Goal: Find contact information: Find contact information

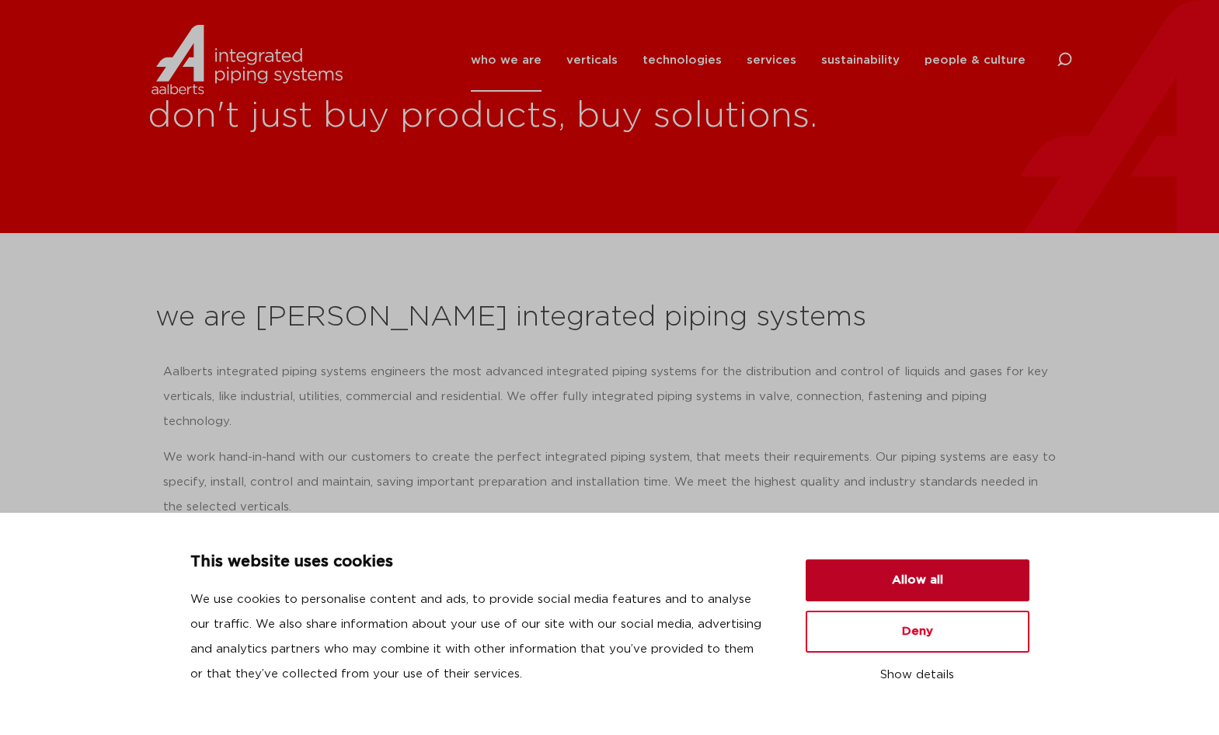
click at [927, 571] on button "Allow all" at bounding box center [918, 580] width 224 height 42
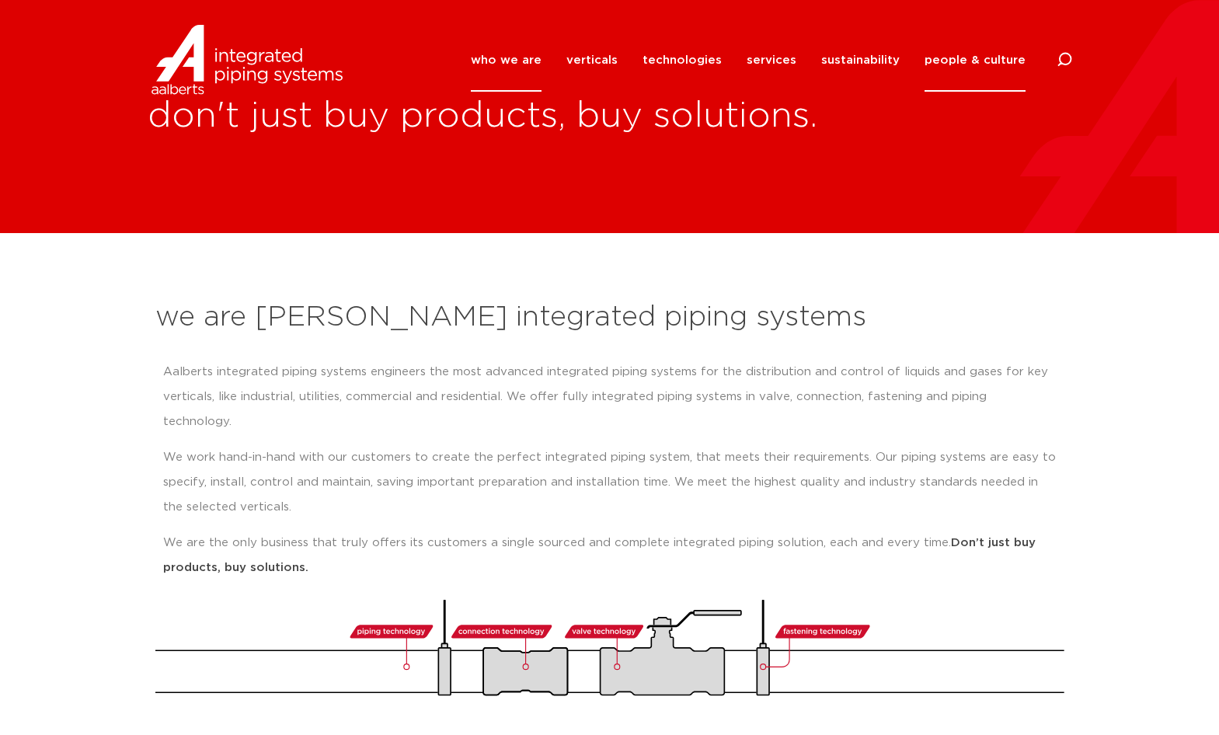
click at [964, 54] on link "people & culture" at bounding box center [975, 60] width 101 height 63
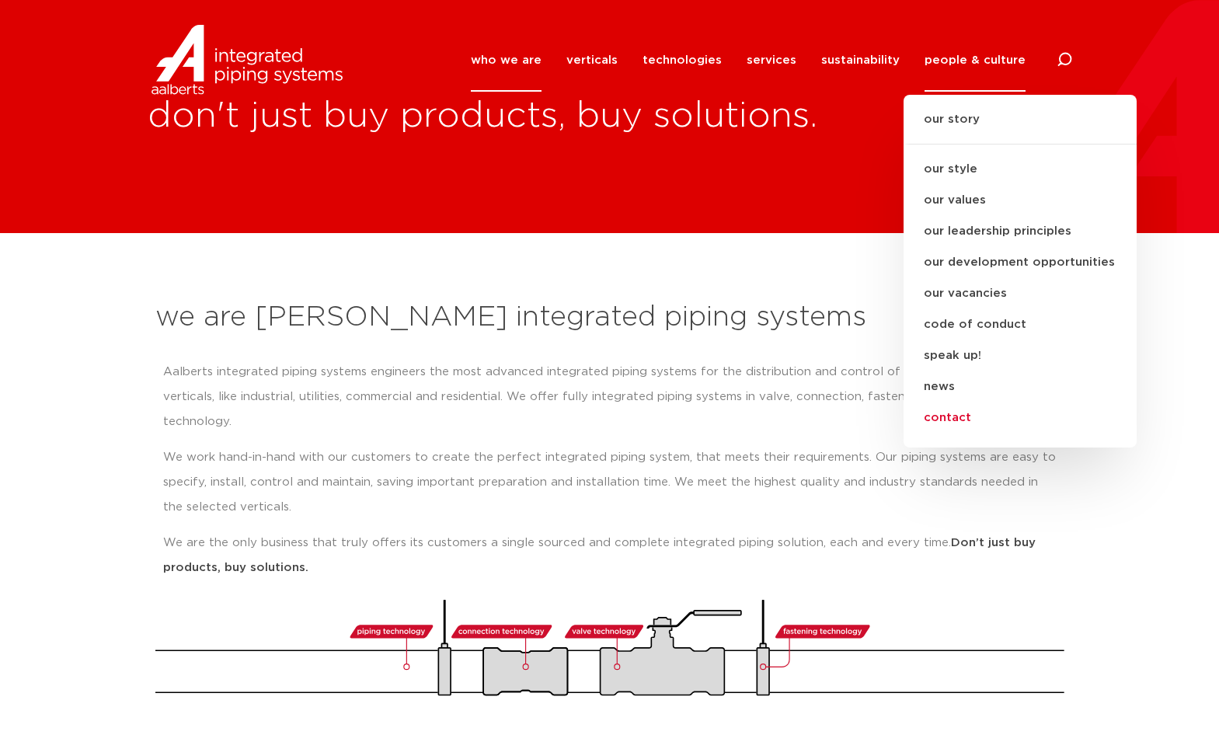
click at [947, 420] on link "contact" at bounding box center [1020, 417] width 233 height 31
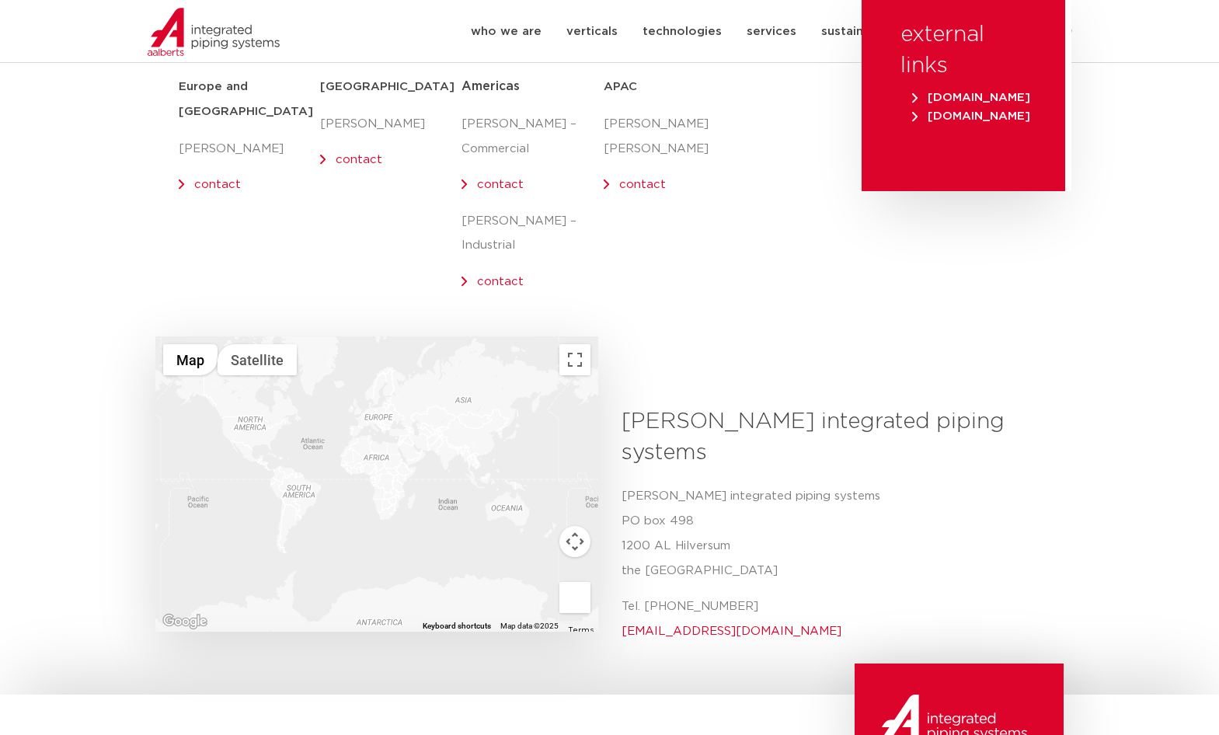
scroll to position [311, 0]
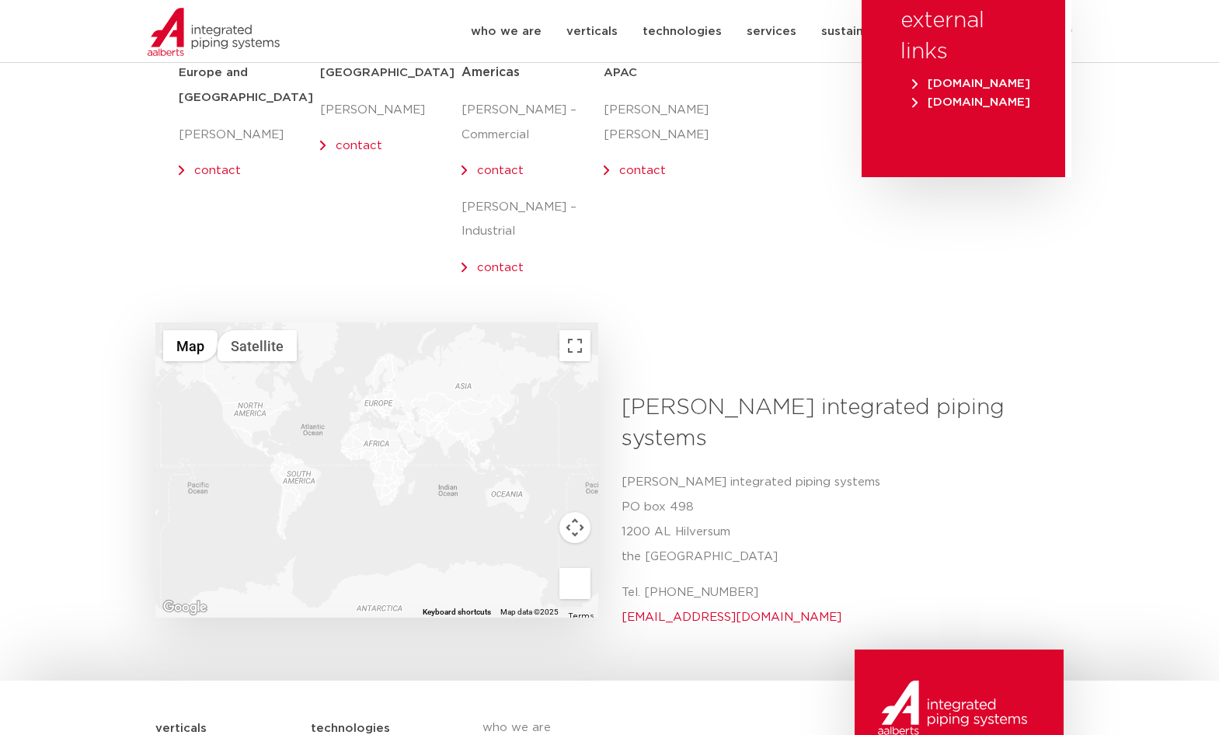
click at [247, 395] on div at bounding box center [376, 469] width 443 height 295
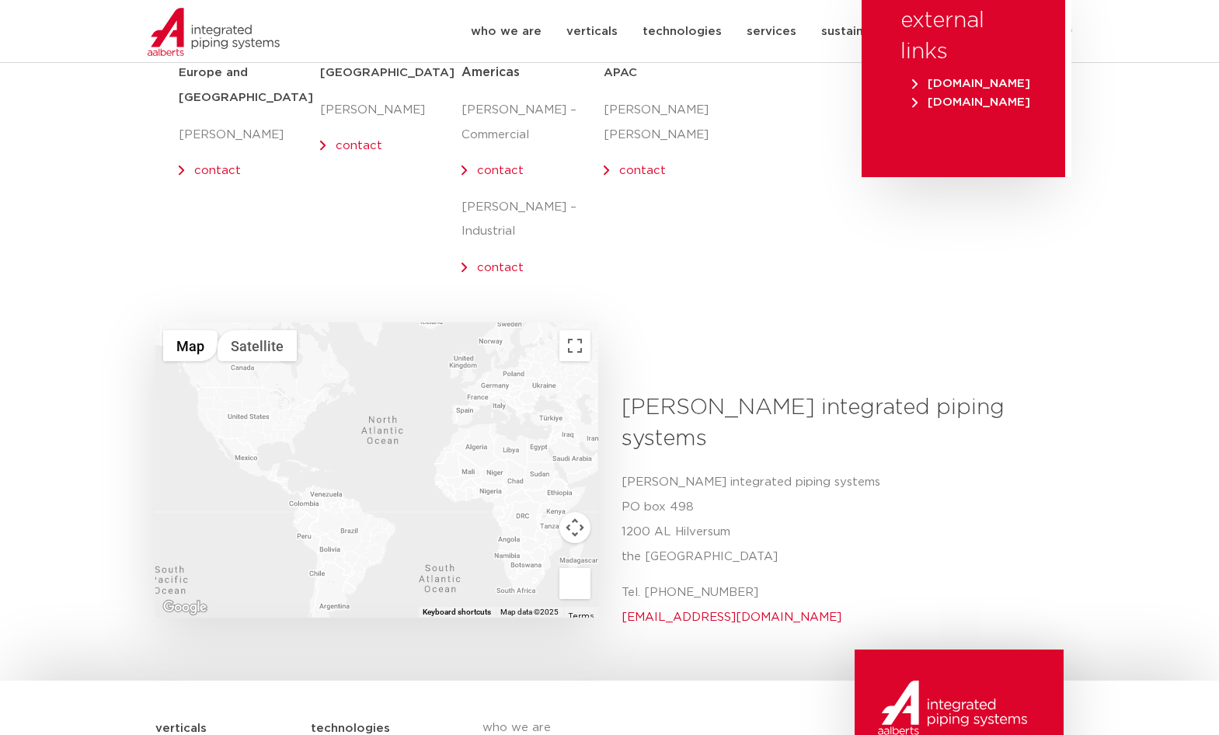
click at [247, 395] on div at bounding box center [376, 469] width 443 height 295
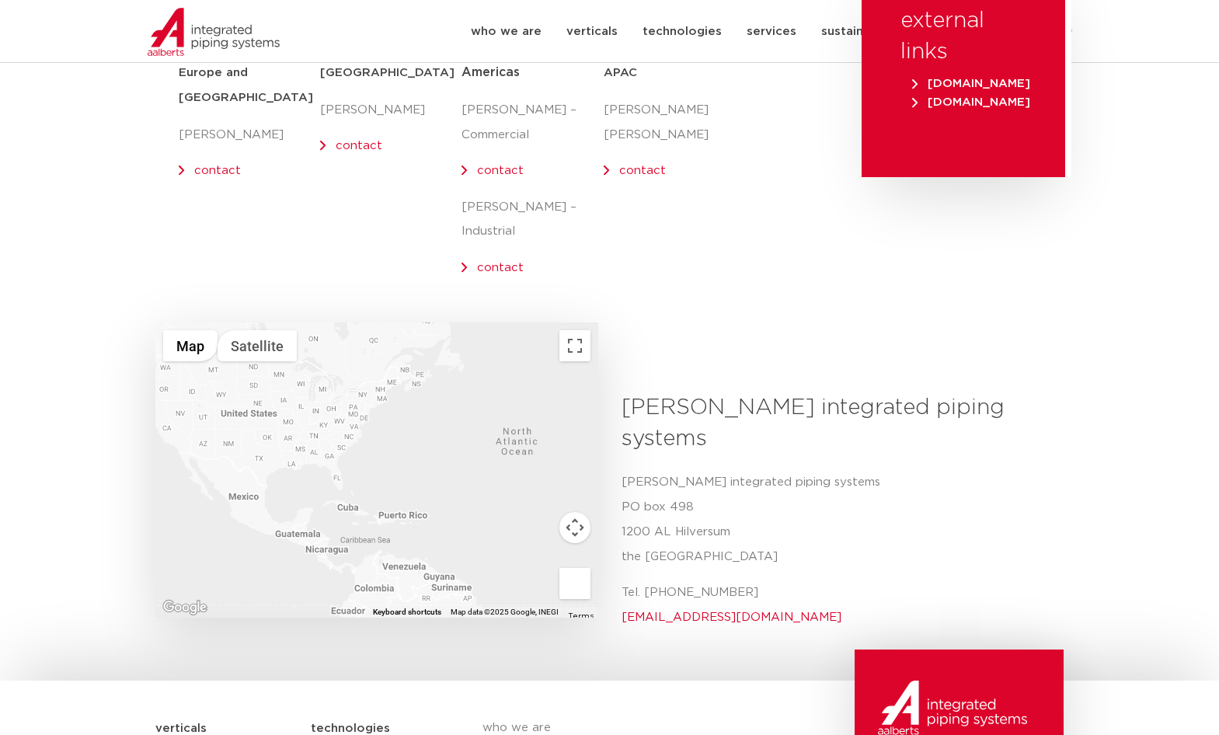
click at [247, 395] on div at bounding box center [376, 469] width 443 height 295
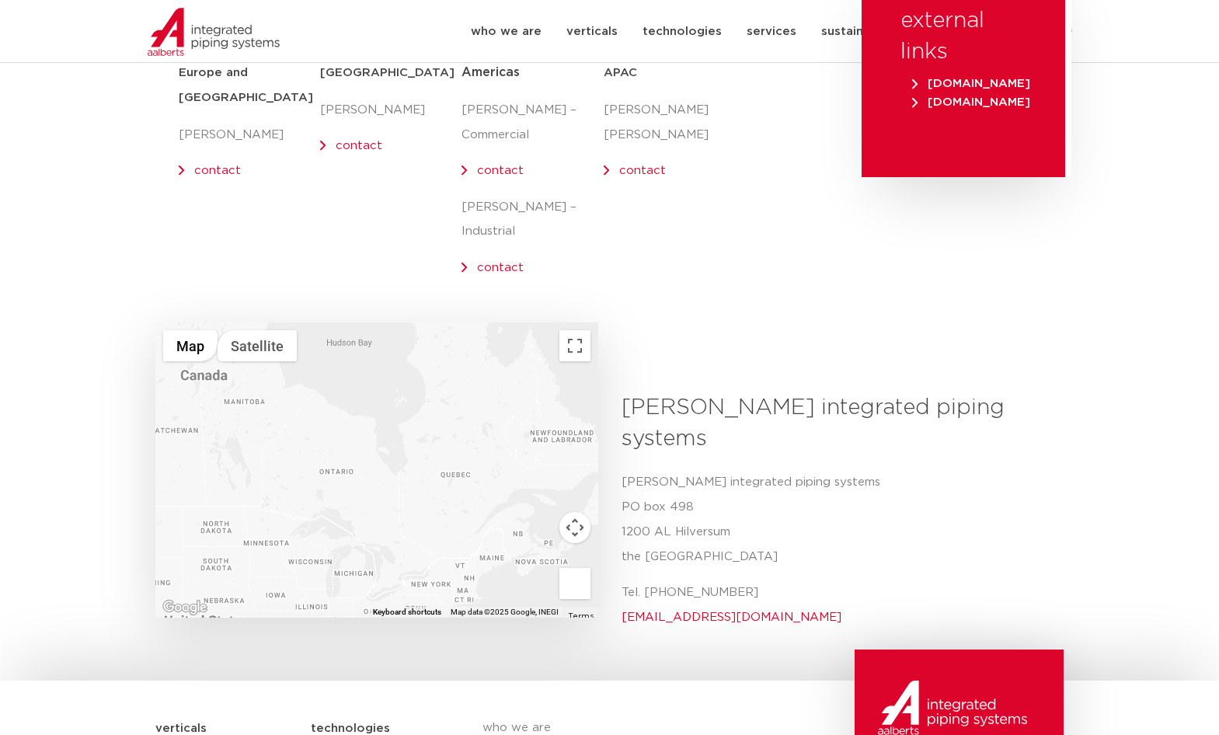
drag, startPoint x: 269, startPoint y: 388, endPoint x: 253, endPoint y: 605, distance: 218.2
click at [247, 606] on body "who we are we are [PERSON_NAME] integrated piping systems our mission our regio…" at bounding box center [609, 386] width 1219 height 1394
click at [321, 472] on div at bounding box center [376, 469] width 443 height 295
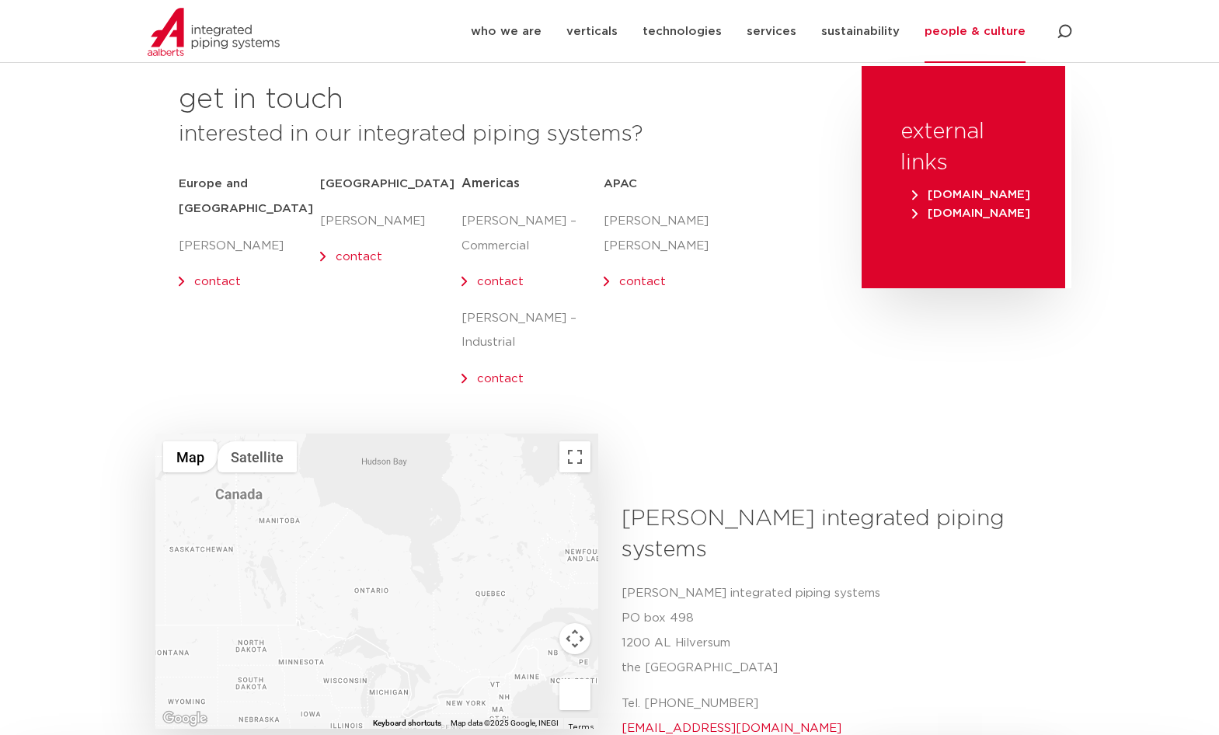
scroll to position [0, 0]
